Goal: Task Accomplishment & Management: Use online tool/utility

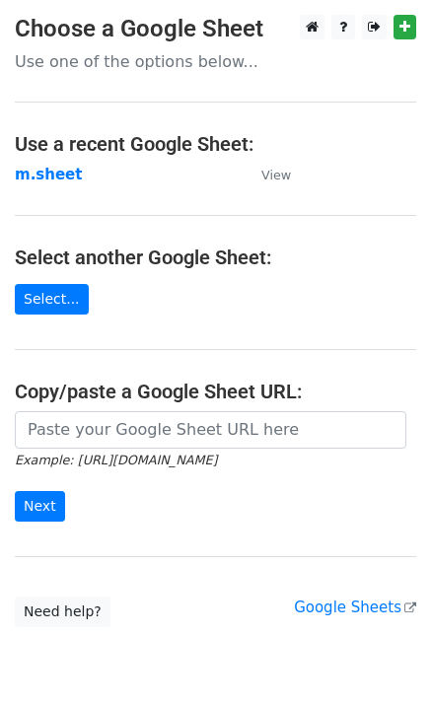
drag, startPoint x: 87, startPoint y: 453, endPoint x: 87, endPoint y: 434, distance: 18.7
click at [87, 447] on form "Example: [URL][DOMAIN_NAME] Next" at bounding box center [216, 466] width 402 height 111
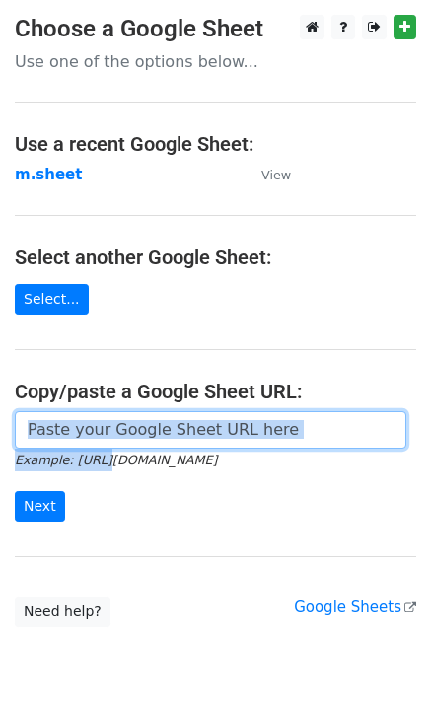
click at [92, 422] on input "url" at bounding box center [211, 429] width 392 height 37
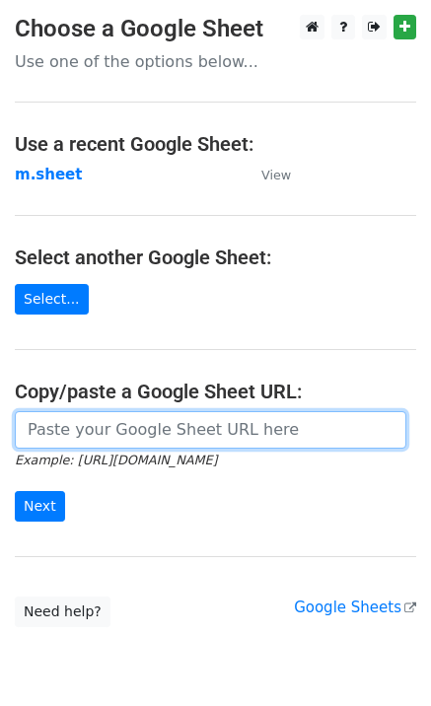
type input "[URL][DOMAIN_NAME]"
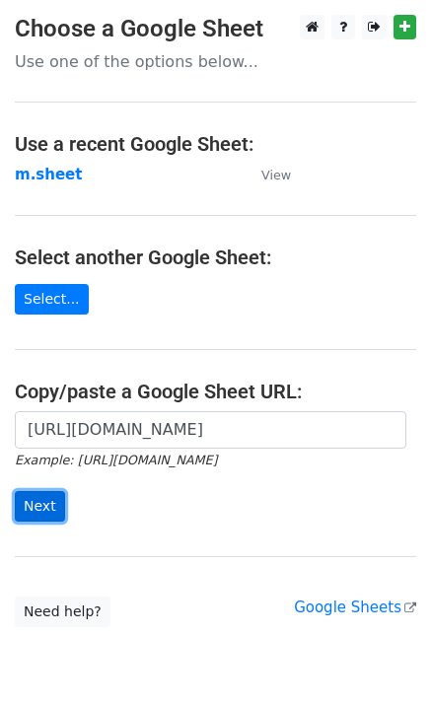
click at [28, 507] on input "Next" at bounding box center [40, 506] width 50 height 31
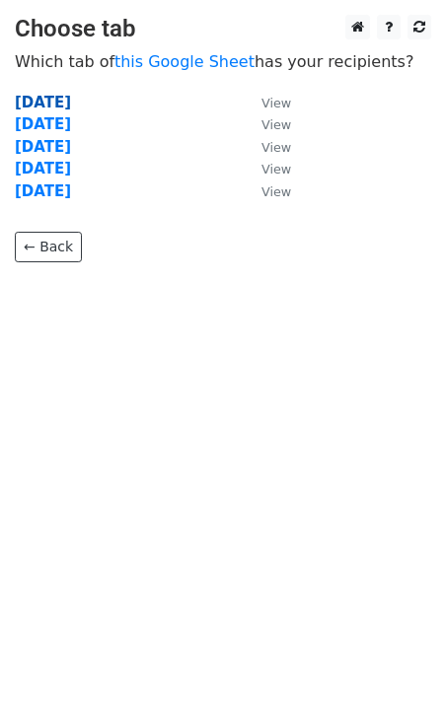
click at [40, 109] on strong "Monday" at bounding box center [43, 103] width 56 height 18
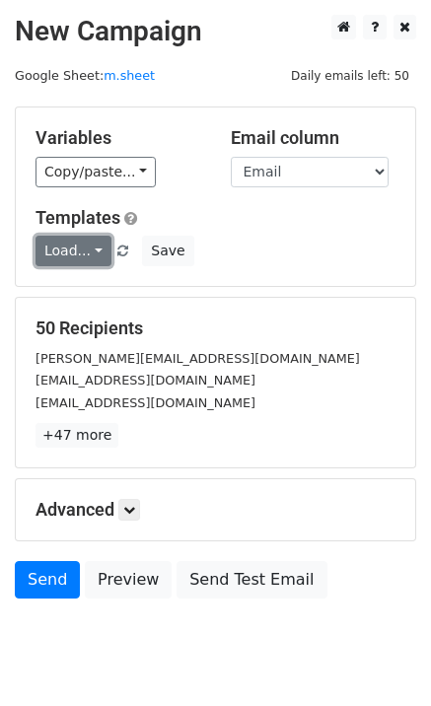
click at [51, 264] on link "Load..." at bounding box center [74, 251] width 76 height 31
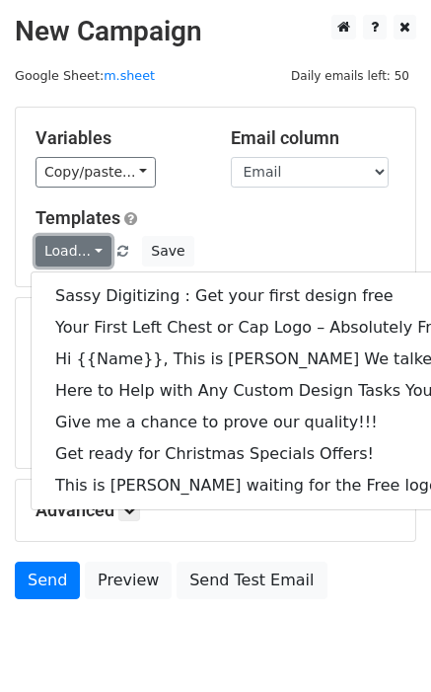
click at [57, 254] on link "Load..." at bounding box center [74, 251] width 76 height 31
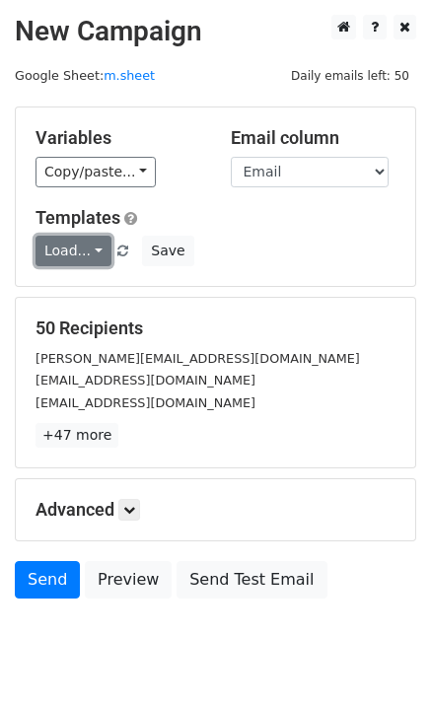
click at [50, 245] on link "Load..." at bounding box center [74, 251] width 76 height 31
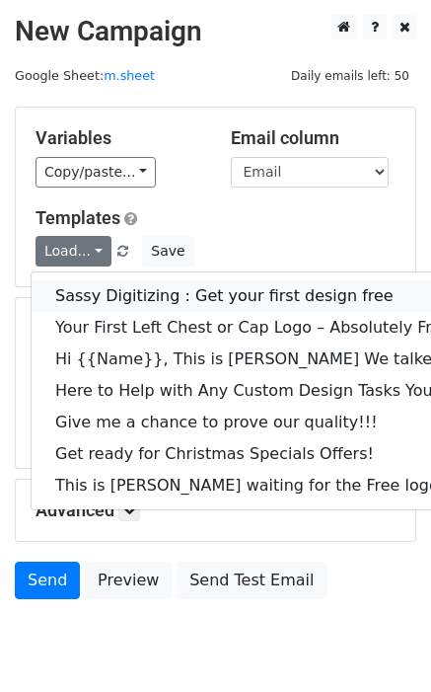
click at [116, 300] on link "Sassy Digitizing : Get your first design free" at bounding box center [277, 296] width 491 height 32
